Goal: Communication & Community: Answer question/provide support

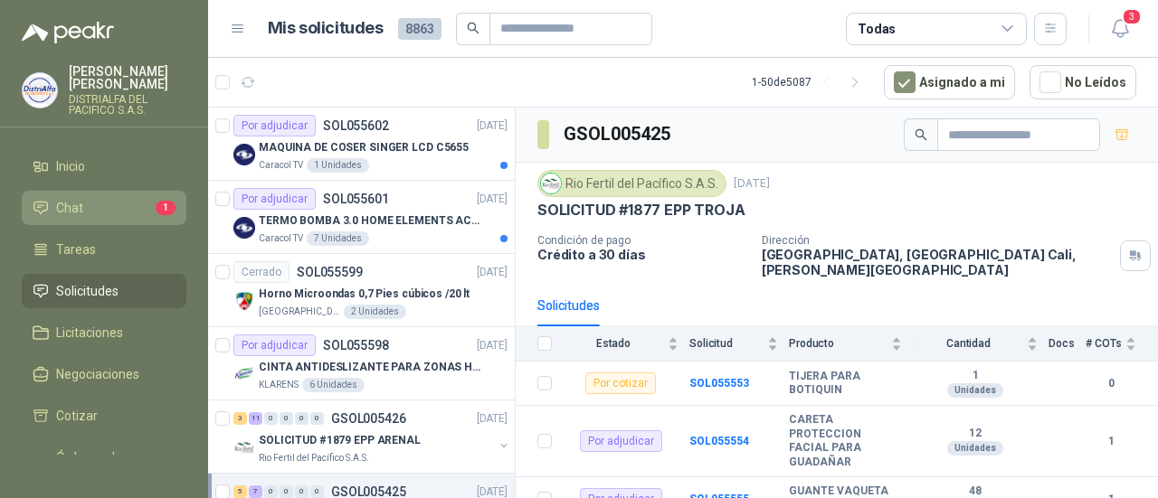
click at [100, 211] on li "Chat 1" at bounding box center [104, 208] width 143 height 20
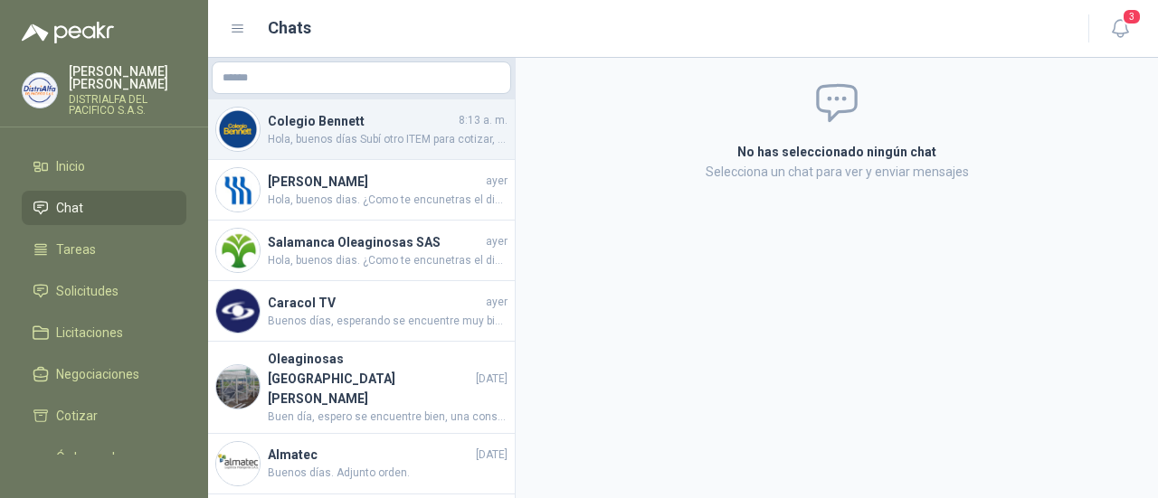
click at [421, 146] on span "Hola, buenos días Subí otro ITEM para cotizar, me puedes ayudar porfa?" at bounding box center [388, 139] width 240 height 17
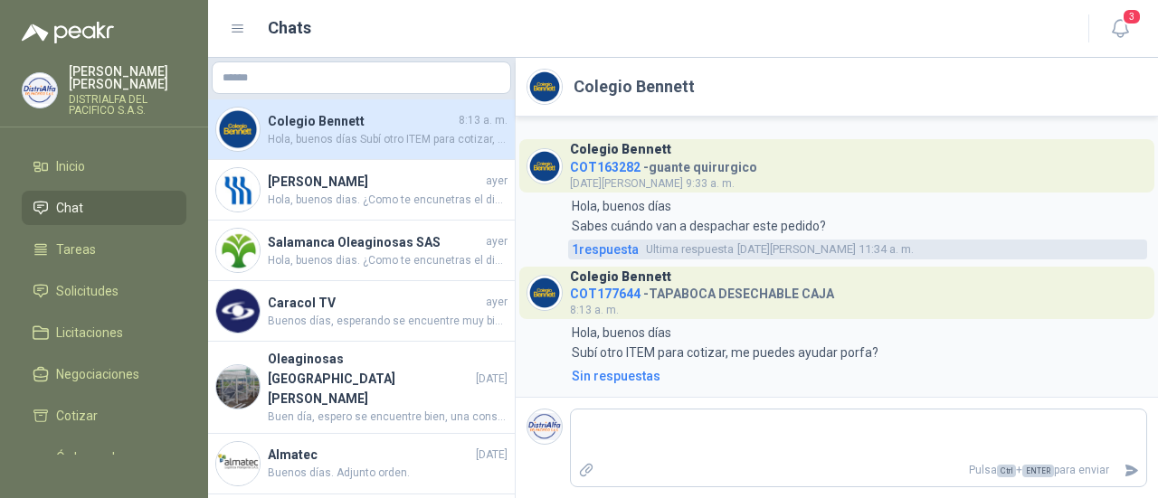
click at [599, 246] on span "1 respuesta" at bounding box center [605, 250] width 67 height 20
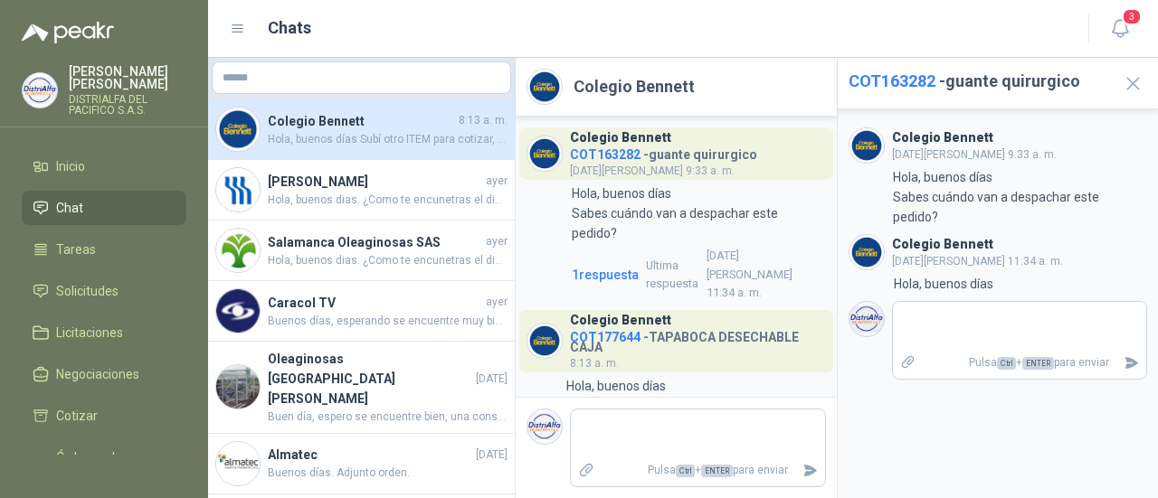
scroll to position [56, 0]
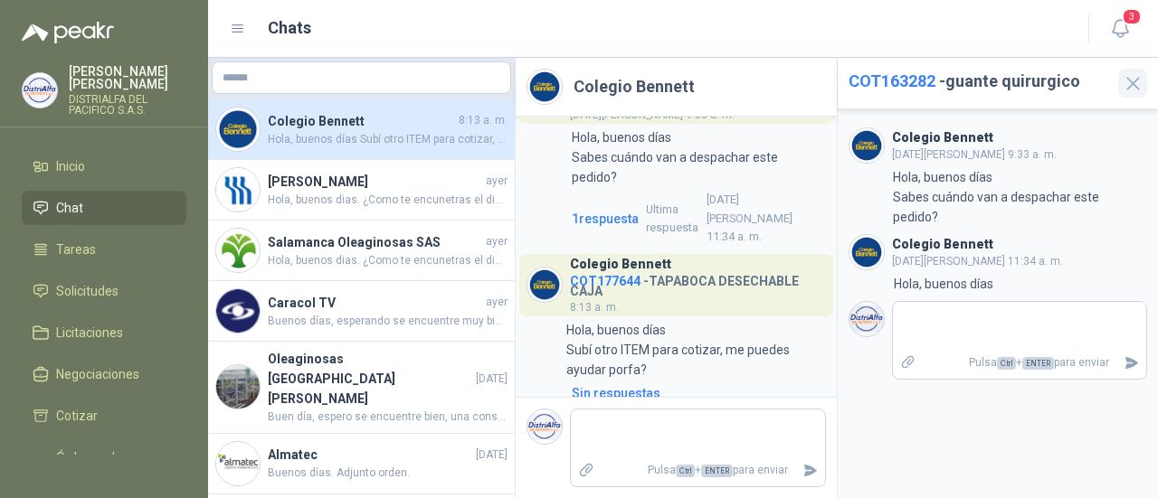
click at [1131, 86] on icon "button" at bounding box center [1133, 83] width 23 height 23
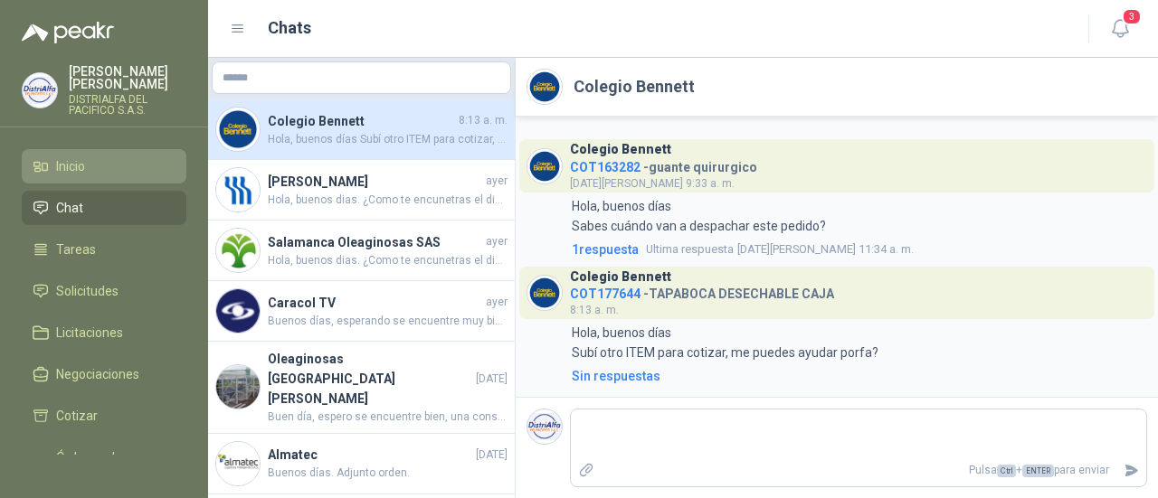
click at [105, 164] on li "Inicio" at bounding box center [104, 166] width 143 height 20
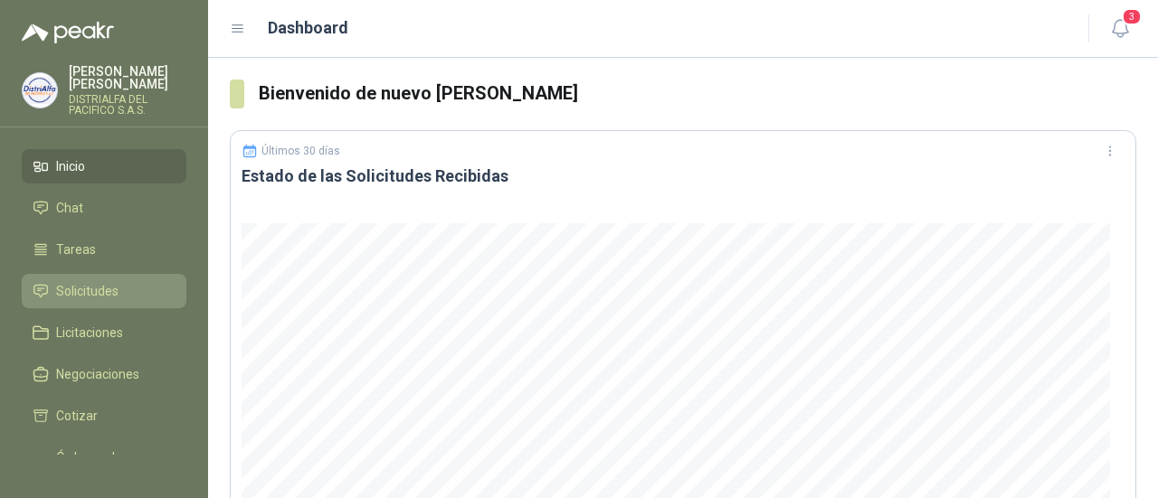
click at [123, 298] on li "Solicitudes" at bounding box center [104, 291] width 143 height 20
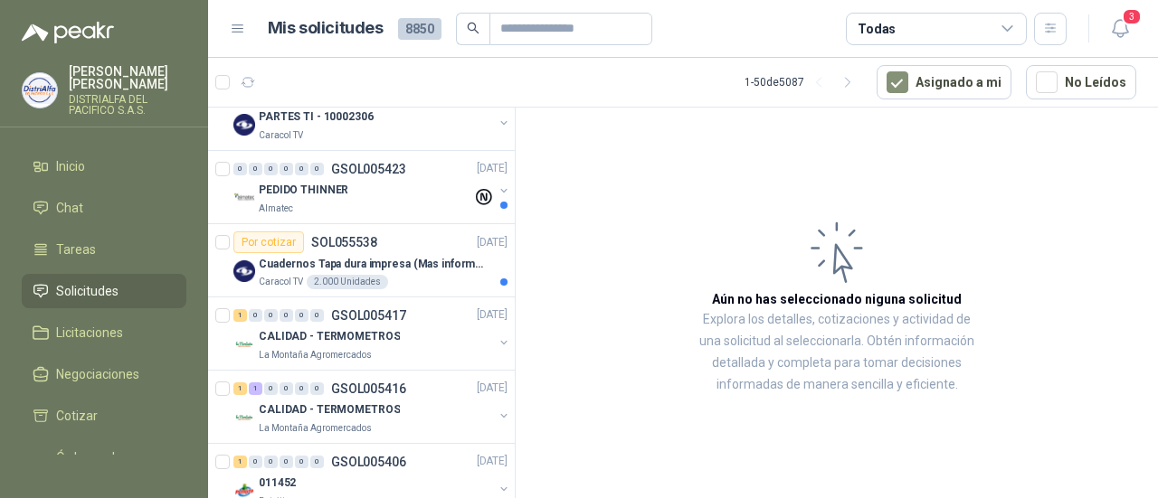
scroll to position [633, 0]
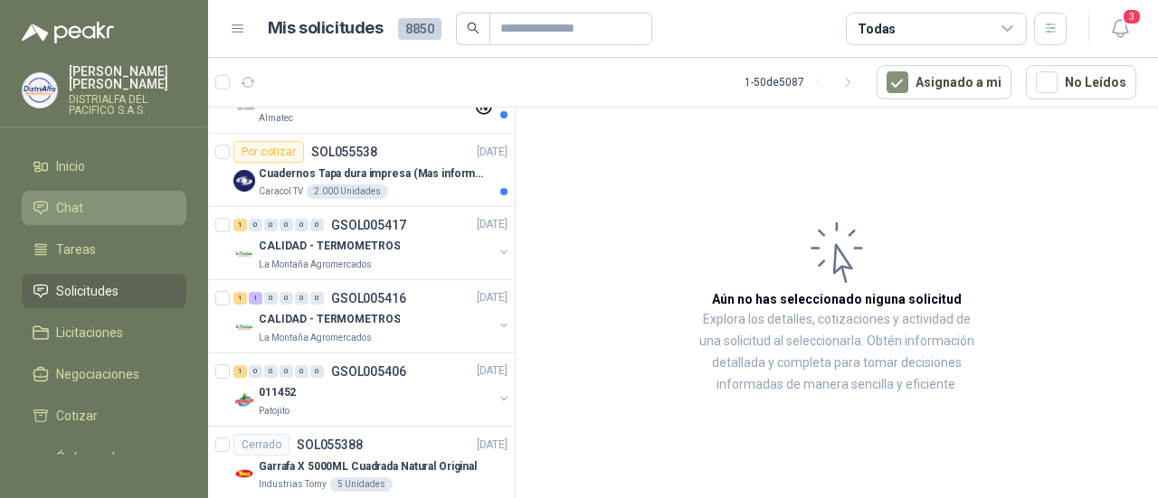
click at [119, 206] on li "Chat" at bounding box center [104, 208] width 143 height 20
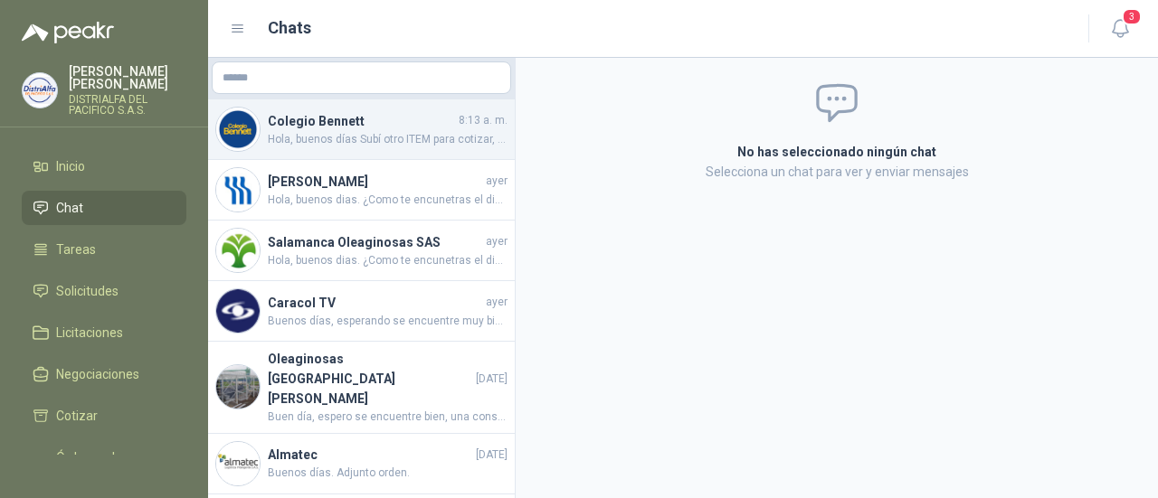
click at [380, 113] on h4 "Colegio Bennett" at bounding box center [361, 121] width 187 height 20
